Goal: Information Seeking & Learning: Learn about a topic

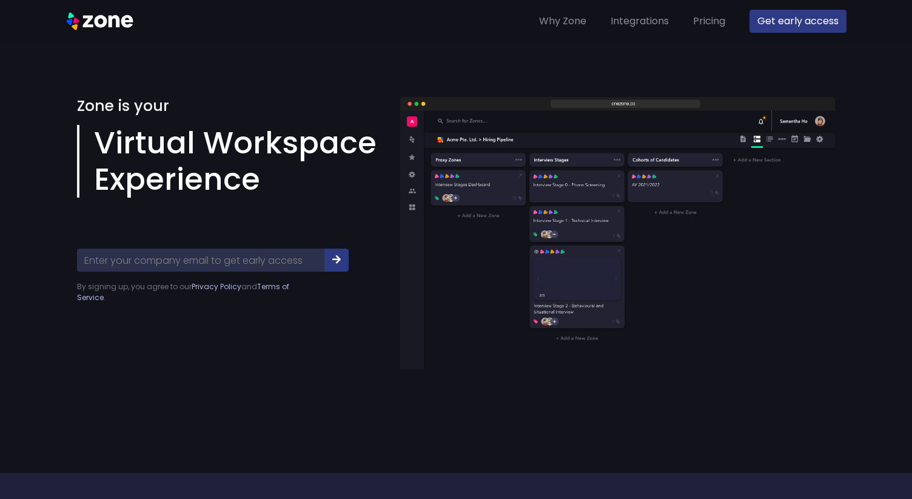
click at [472, 256] on img at bounding box center [617, 233] width 435 height 272
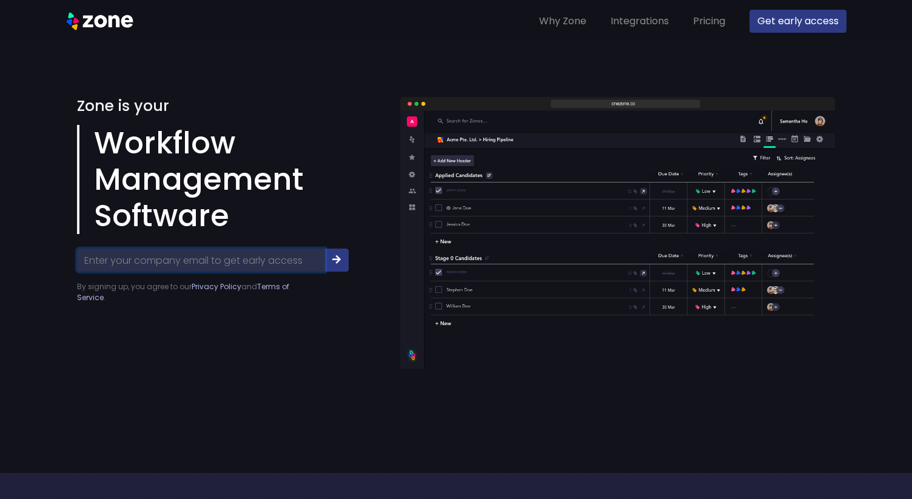
click at [235, 258] on input "Your Email" at bounding box center [201, 260] width 248 height 23
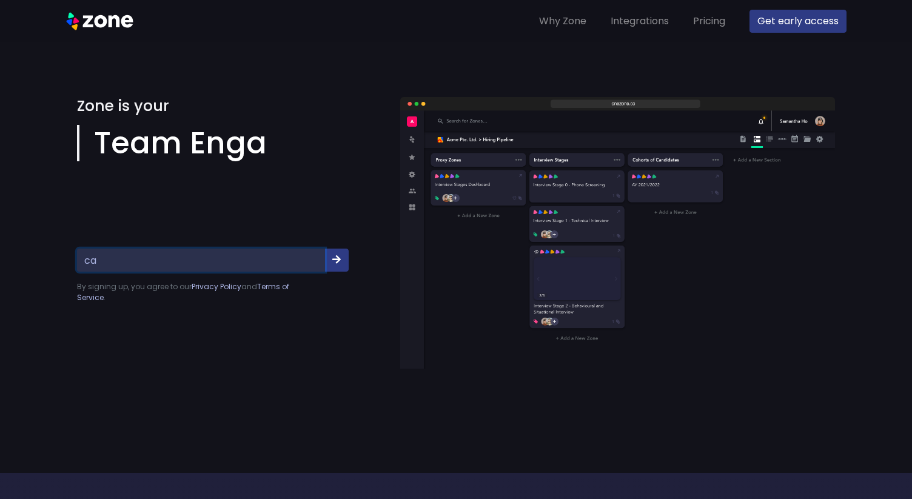
type input "c"
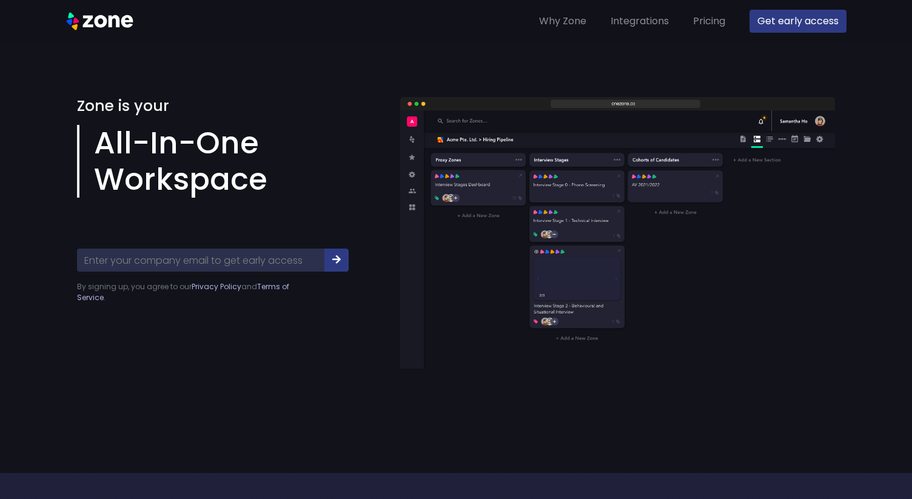
click at [438, 297] on img at bounding box center [617, 233] width 435 height 272
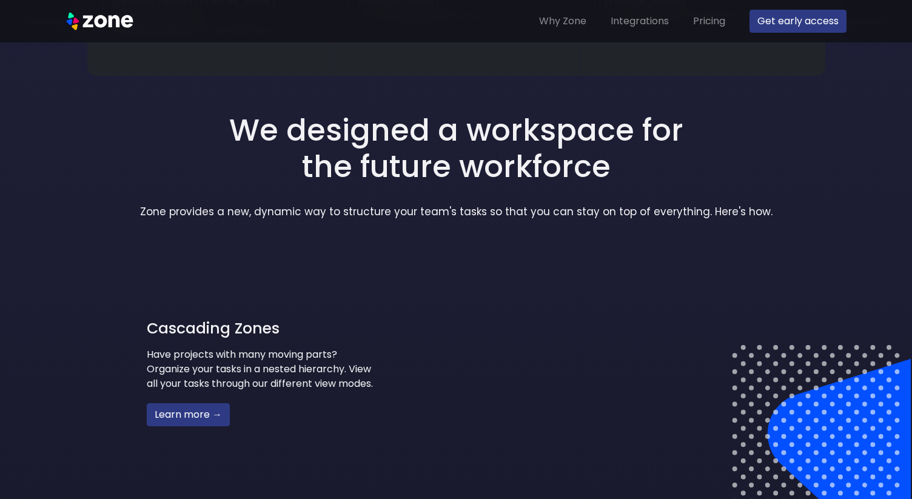
scroll to position [768, 0]
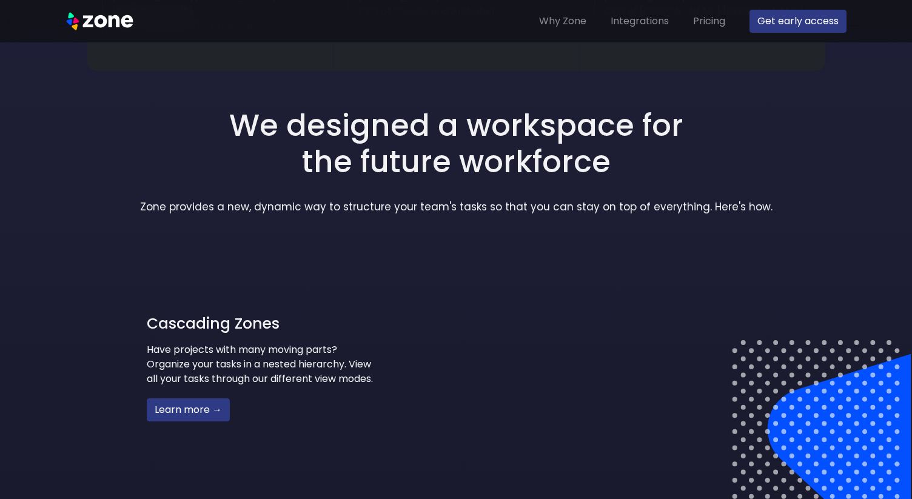
click at [378, 344] on div "Cascading Zones Have projects with many moving parts? Organize your tasks in a …" at bounding box center [262, 373] width 388 height 243
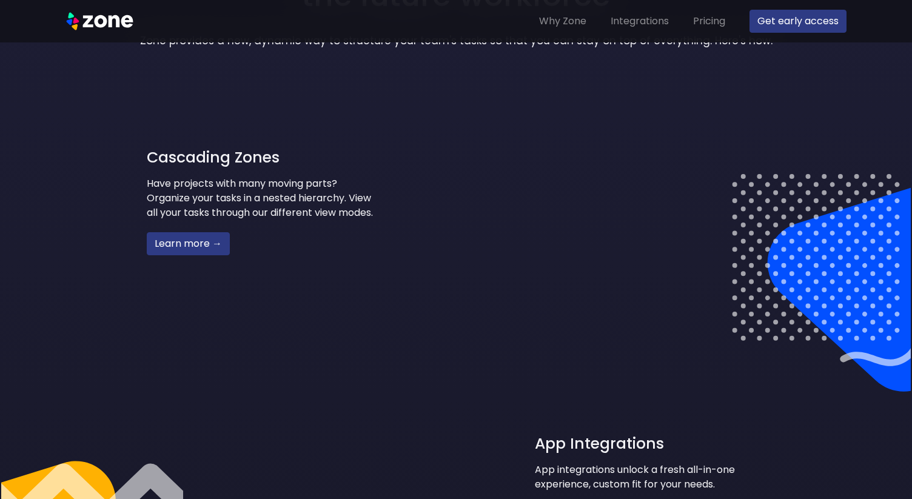
scroll to position [923, 0]
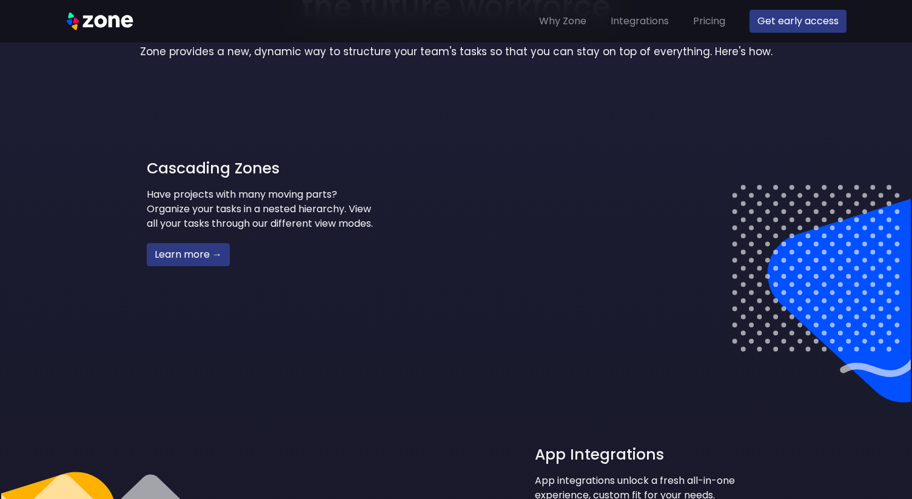
click at [647, 234] on video "Your browser does not support the video tag." at bounding box center [556, 215] width 182 height 91
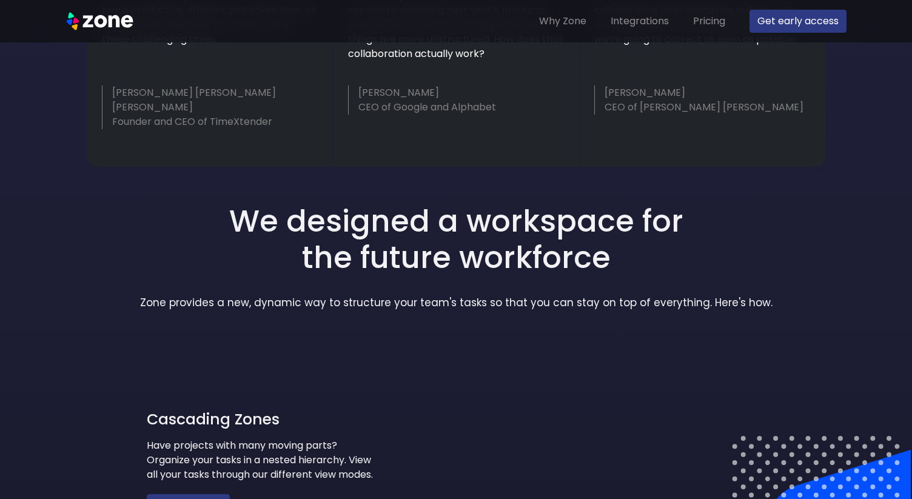
scroll to position [0, 0]
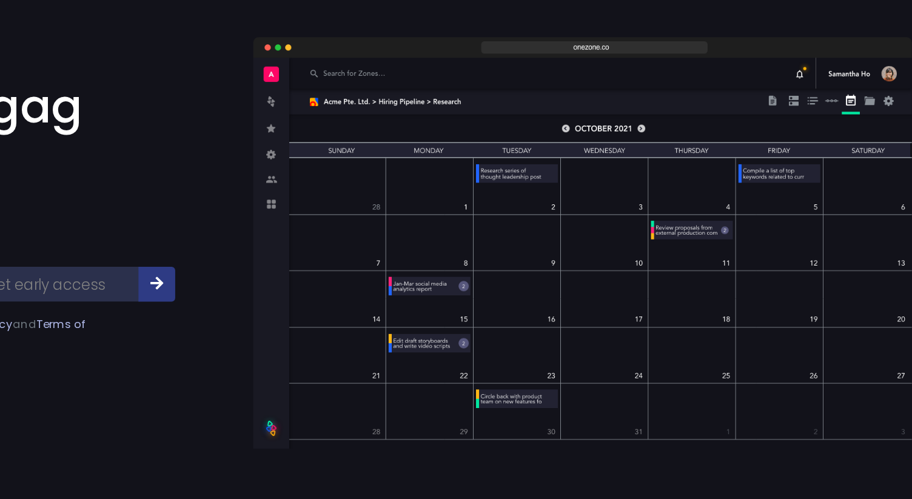
click at [643, 274] on img at bounding box center [617, 233] width 435 height 272
